Goal: Find specific page/section: Find specific page/section

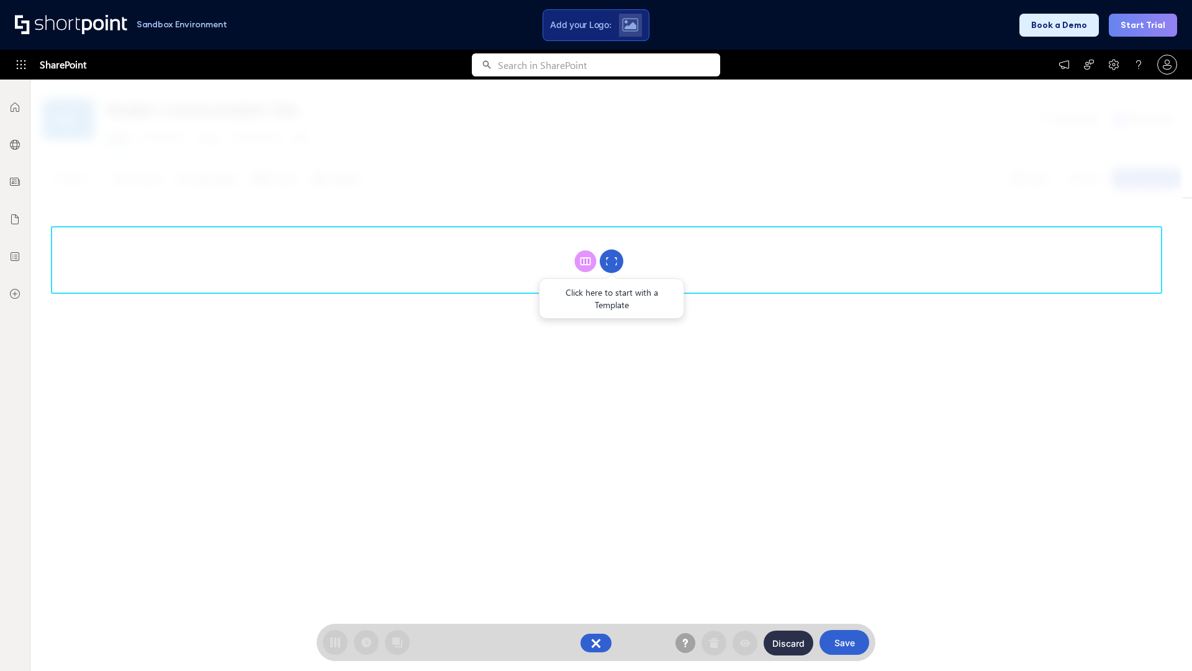
click at [612, 261] on circle at bounding box center [612, 262] width 24 height 24
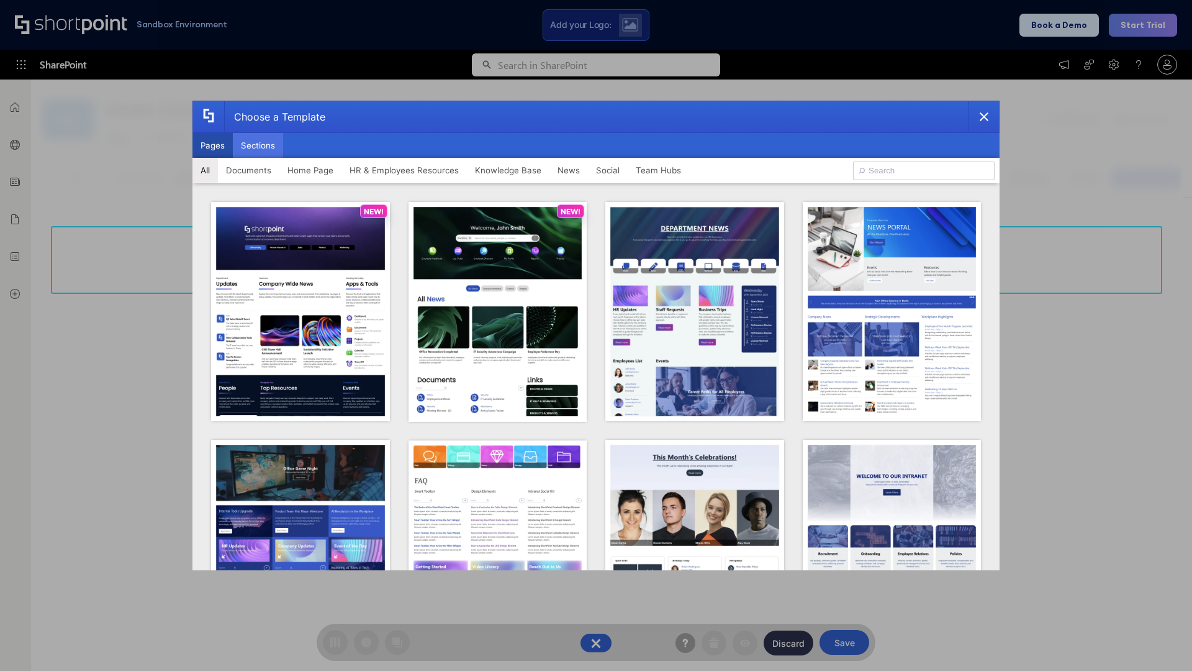
click at [258, 145] on button "Sections" at bounding box center [258, 145] width 50 height 25
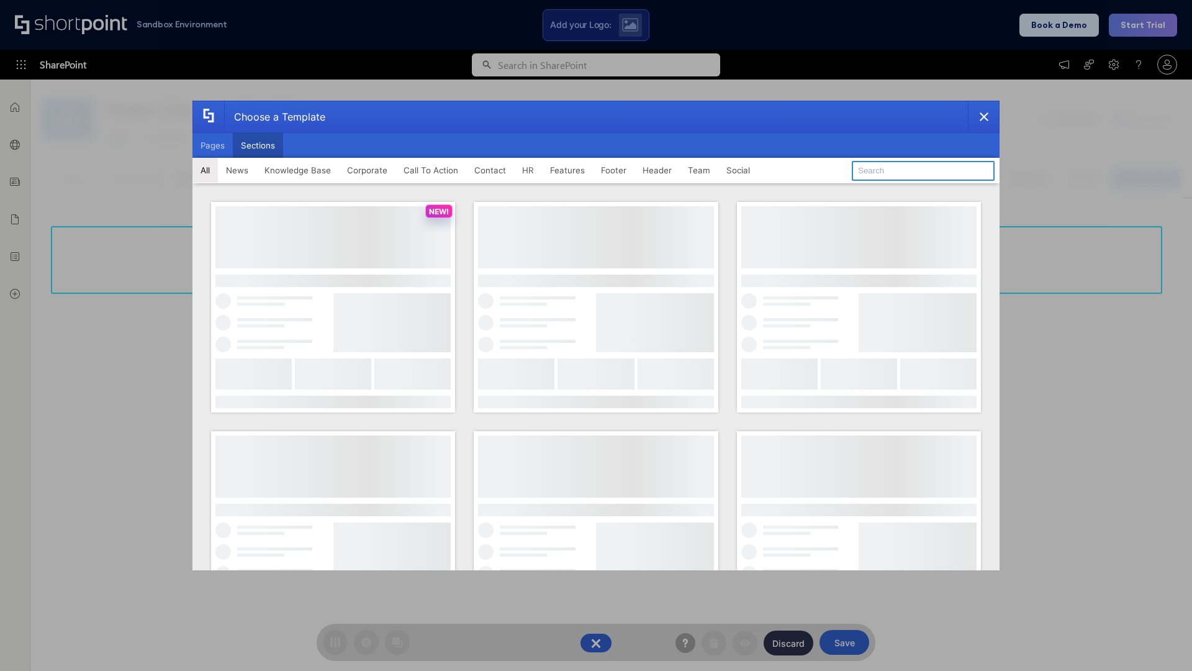
type input "Features Kit 1"
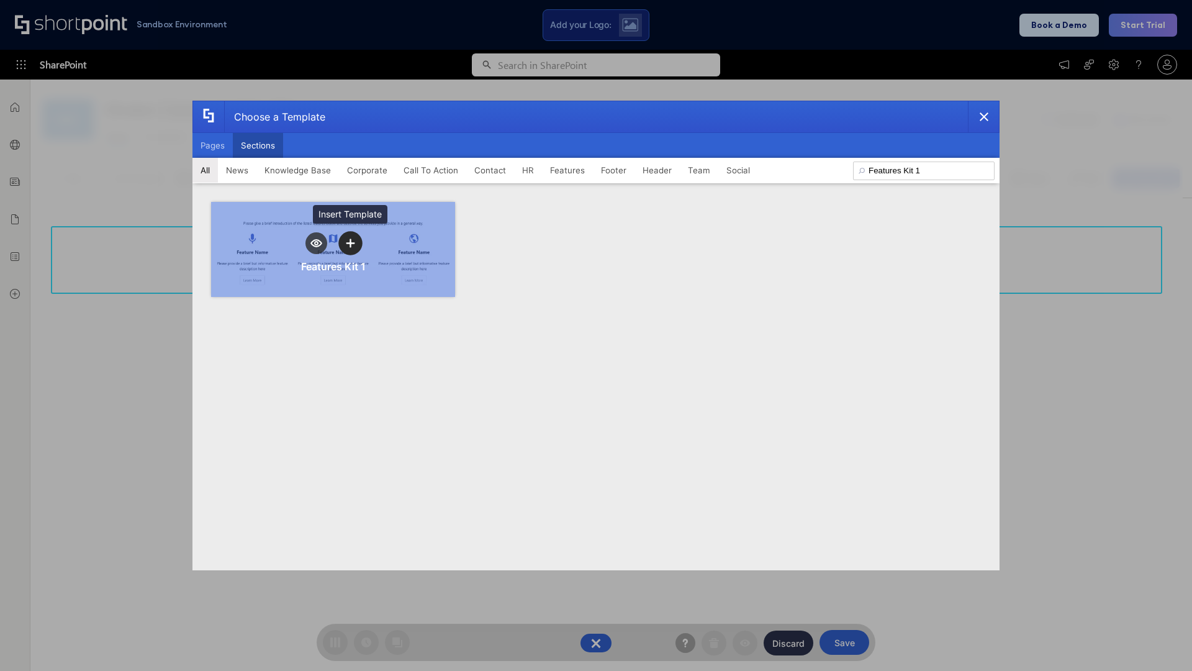
click at [350, 243] on icon "template selector" at bounding box center [350, 242] width 9 height 9
